Goal: Task Accomplishment & Management: Manage account settings

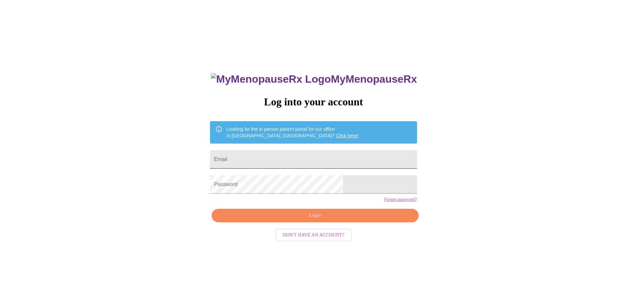
click at [272, 160] on input "Email" at bounding box center [313, 159] width 207 height 18
type input "alderson_laura@yahoo.com"
click at [313, 220] on span "Login" at bounding box center [315, 215] width 192 height 8
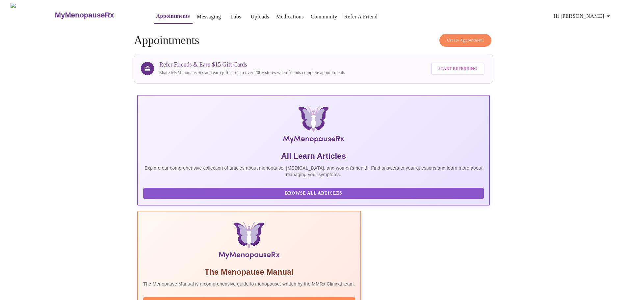
click at [230, 13] on link "Labs" at bounding box center [235, 16] width 11 height 9
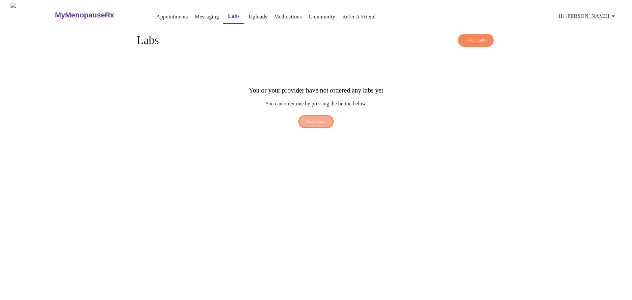
click at [315, 118] on span "Order Labs" at bounding box center [316, 122] width 21 height 8
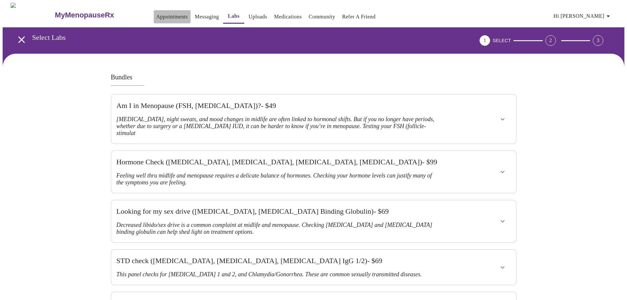
click at [156, 13] on link "Appointments" at bounding box center [172, 16] width 32 height 9
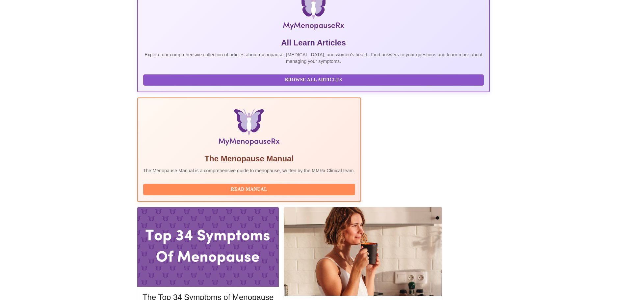
scroll to position [135, 0]
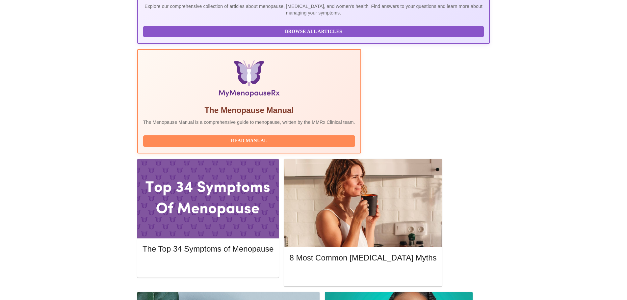
scroll to position [194, 0]
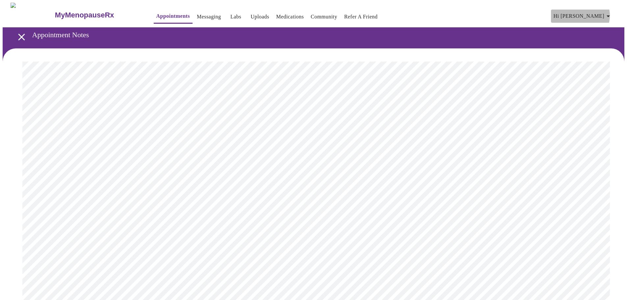
click at [610, 15] on icon "button" at bounding box center [608, 16] width 3 height 2
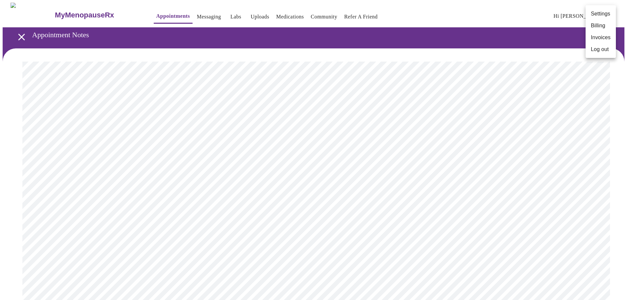
click at [222, 13] on div at bounding box center [316, 150] width 632 height 300
click at [230, 14] on link "Labs" at bounding box center [235, 16] width 11 height 9
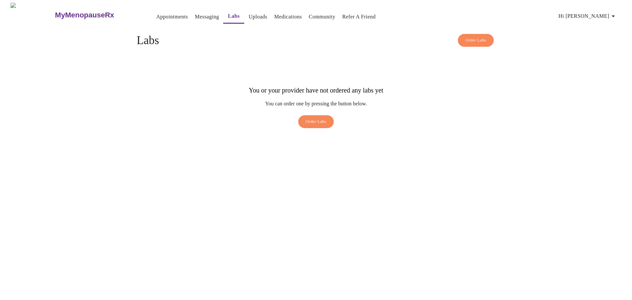
click at [600, 12] on span "Hi [PERSON_NAME]" at bounding box center [588, 16] width 59 height 9
click at [605, 48] on li "Log out" at bounding box center [606, 49] width 30 height 12
